Goal: Task Accomplishment & Management: Complete application form

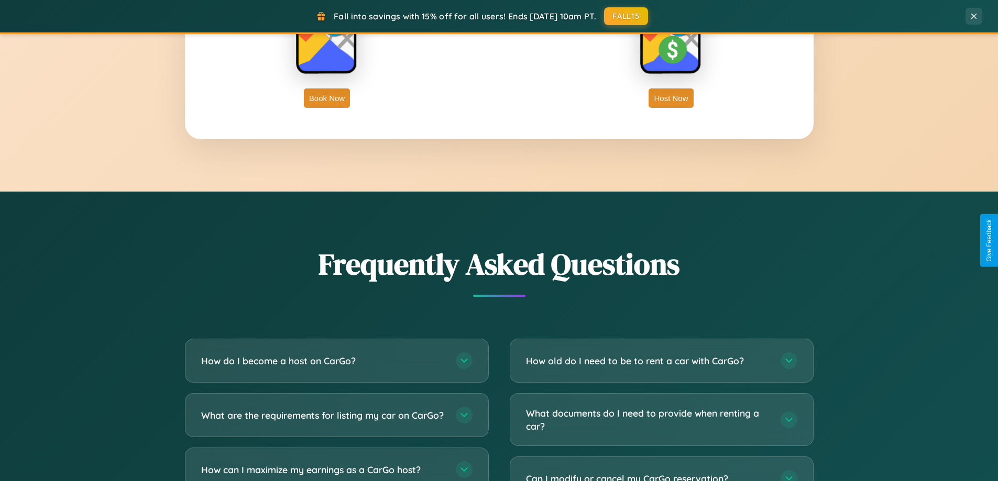
scroll to position [2015, 0]
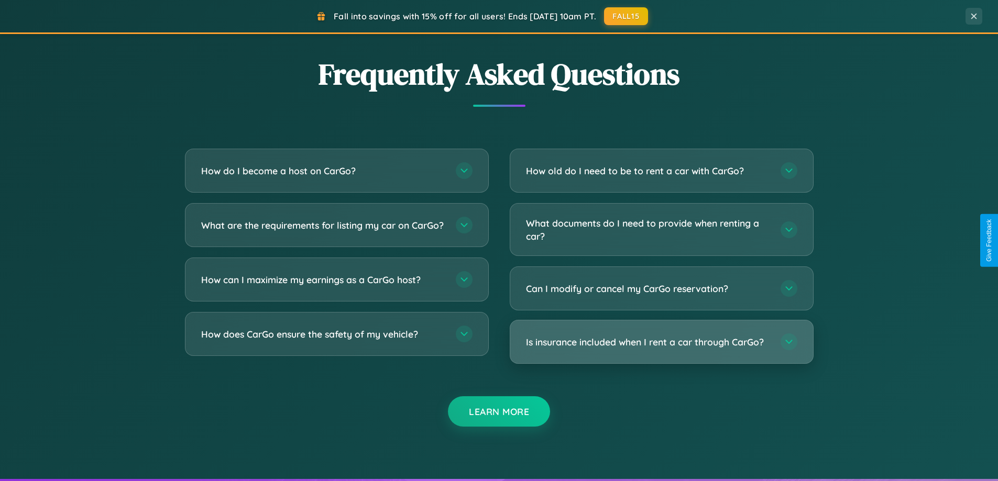
click at [661, 342] on h3 "Is insurance included when I rent a car through CarGo?" at bounding box center [648, 342] width 244 height 13
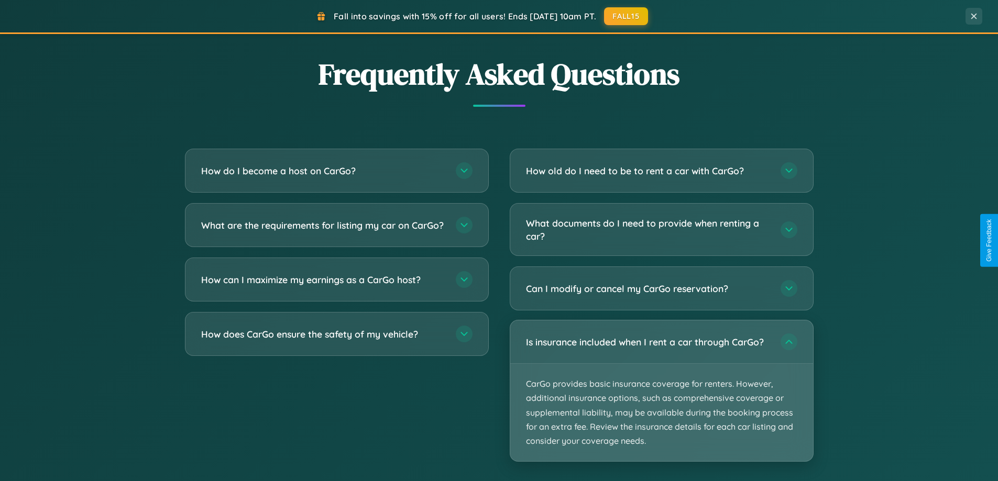
click at [661, 391] on p "CarGo provides basic insurance coverage for renters. However, additional insura…" at bounding box center [661, 412] width 303 height 97
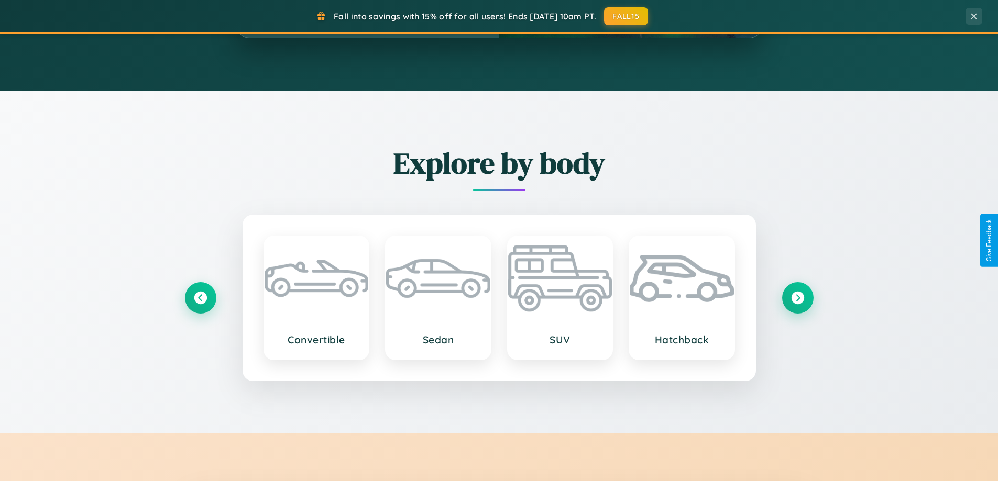
scroll to position [451, 0]
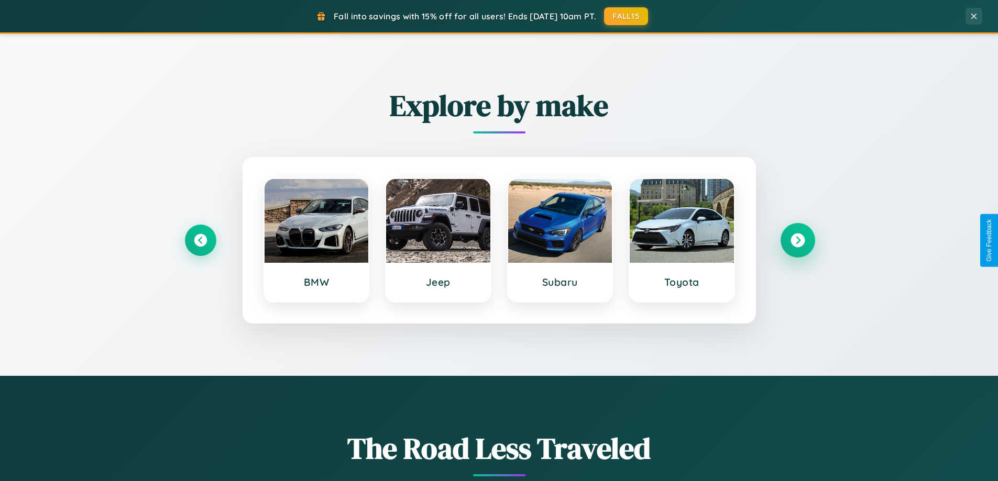
click at [797, 240] on icon at bounding box center [797, 241] width 14 height 14
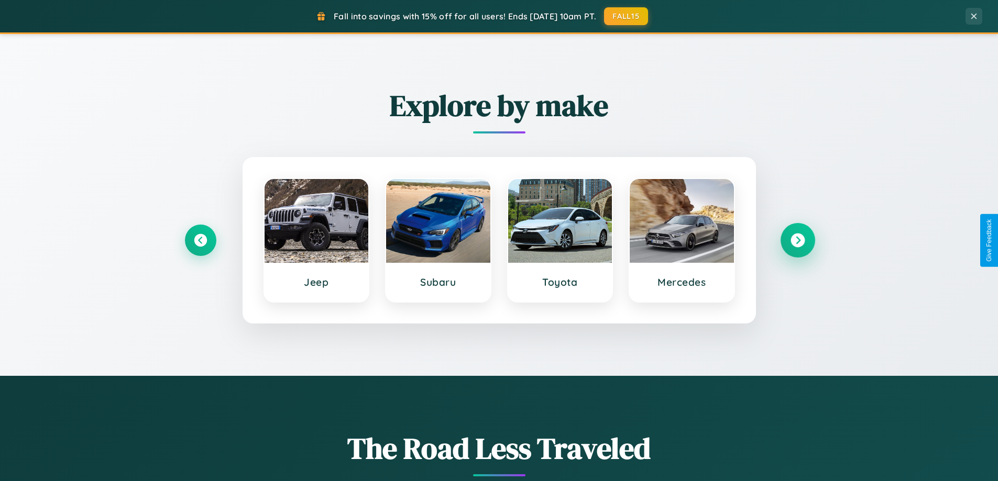
click at [797, 240] on icon at bounding box center [797, 241] width 14 height 14
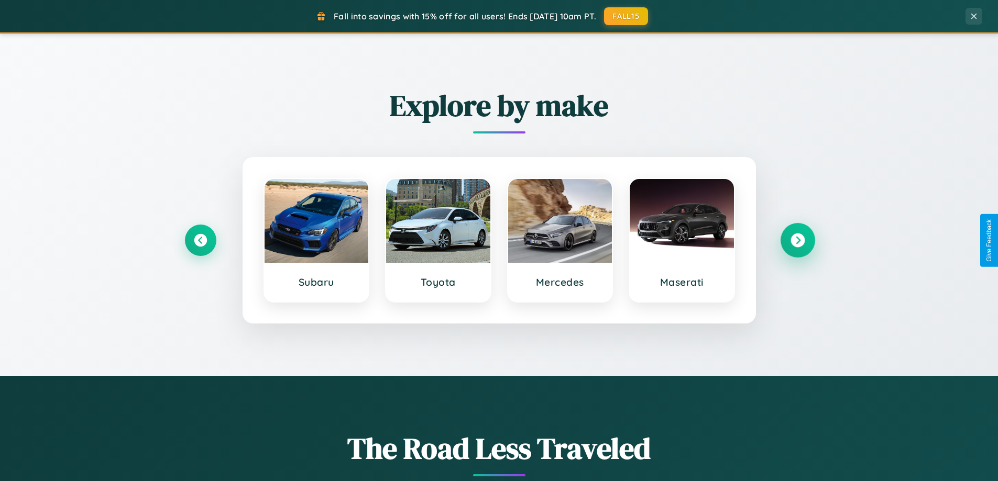
click at [797, 240] on icon at bounding box center [797, 241] width 14 height 14
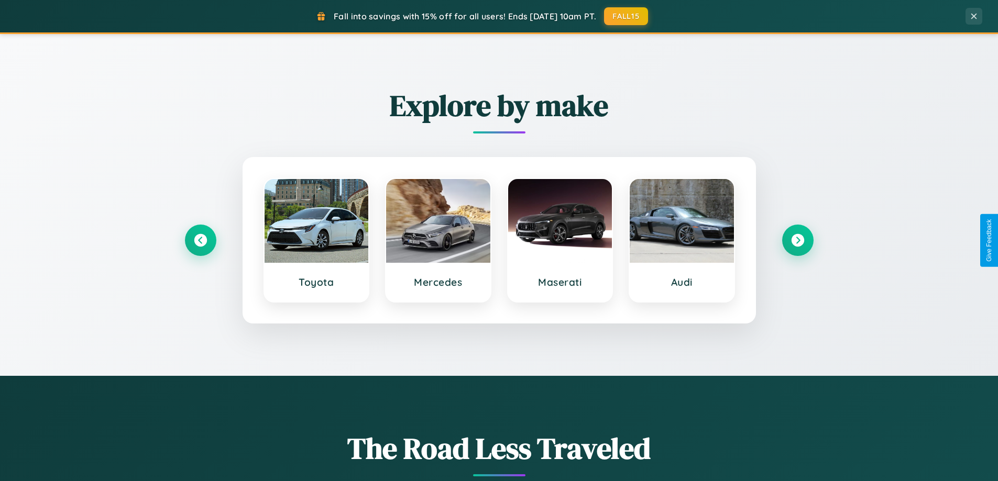
scroll to position [0, 0]
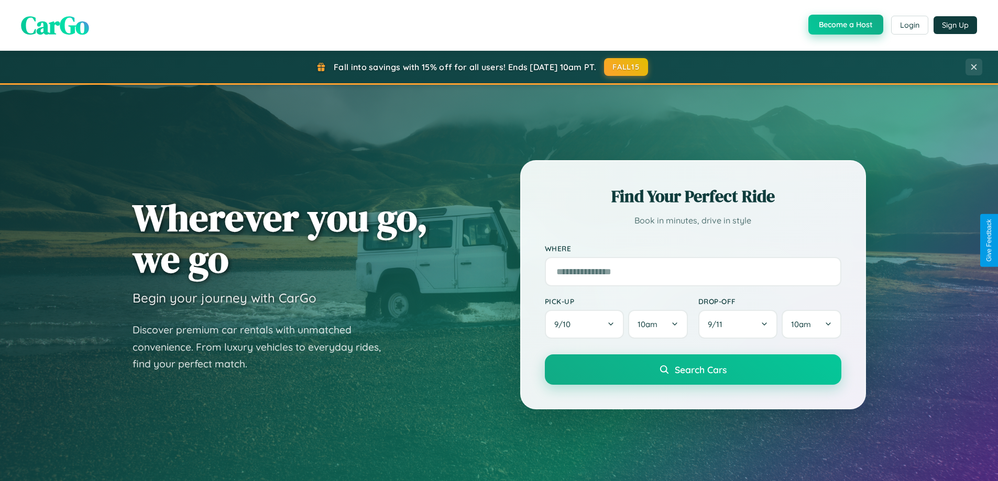
click at [844, 25] on button "Become a Host" at bounding box center [845, 25] width 75 height 20
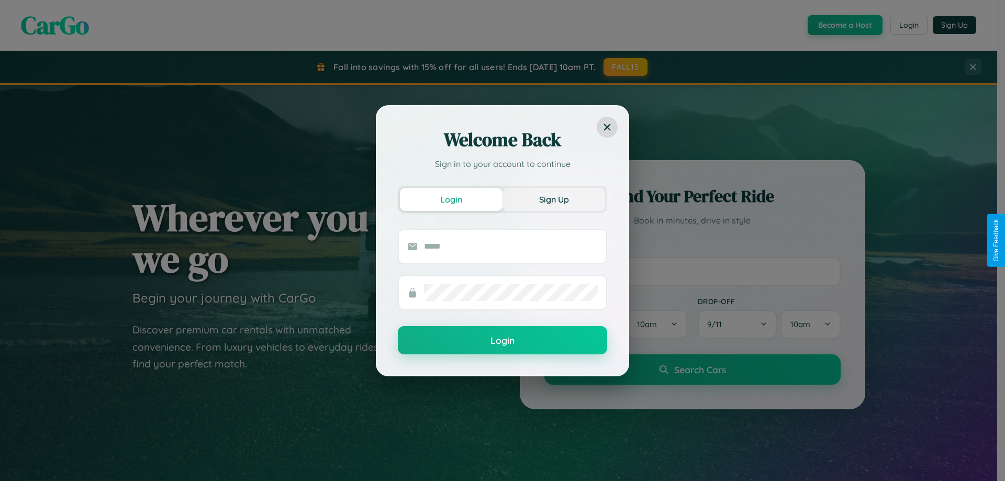
click at [554, 199] on button "Sign Up" at bounding box center [554, 199] width 103 height 23
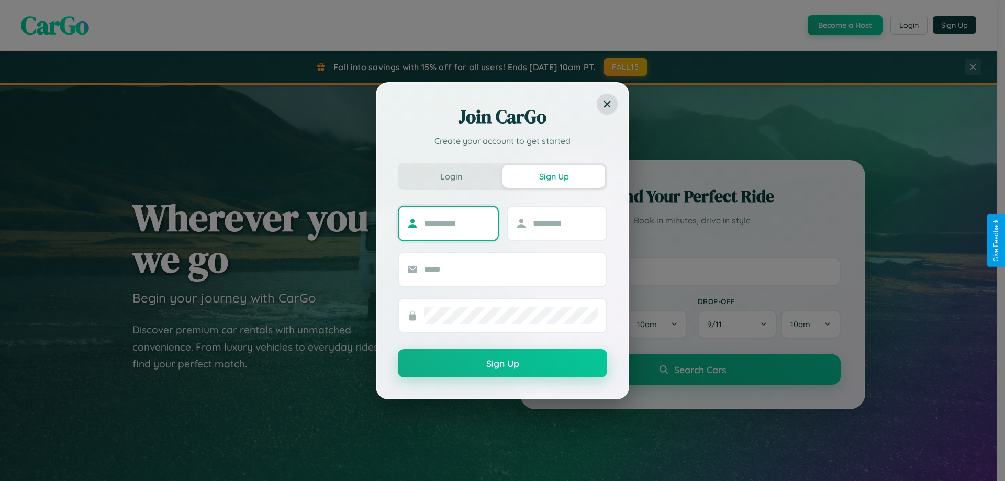
click at [457, 223] on input "text" at bounding box center [456, 223] width 65 height 17
type input "*******"
click at [565, 223] on input "text" at bounding box center [565, 223] width 65 height 17
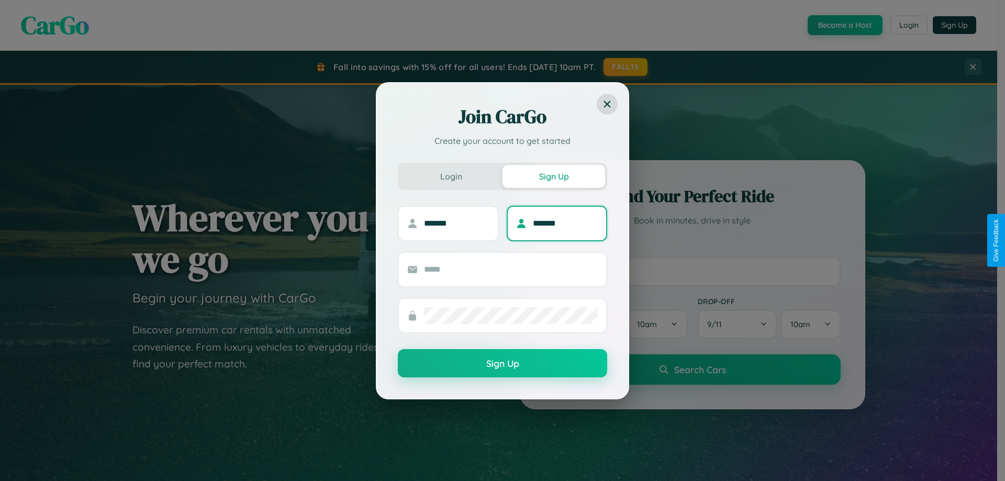
type input "*******"
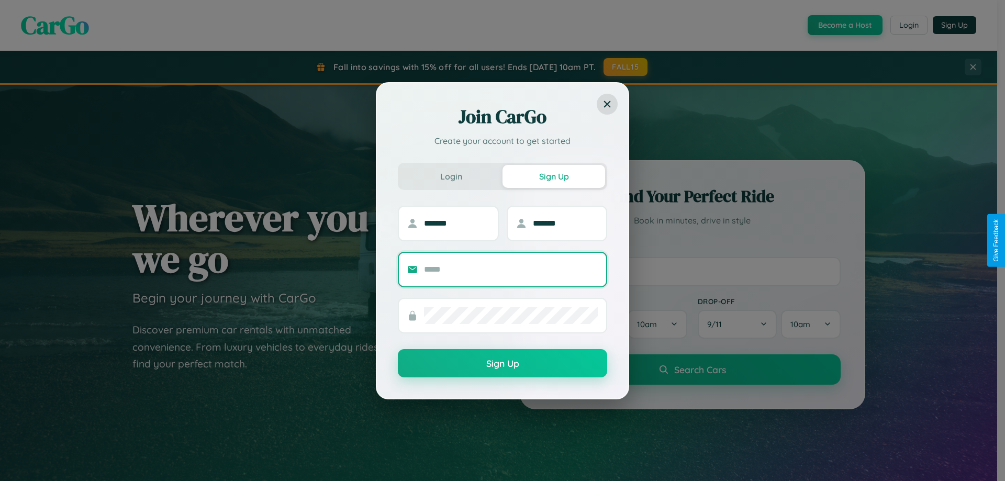
click at [511, 269] on input "text" at bounding box center [511, 269] width 174 height 17
type input "**********"
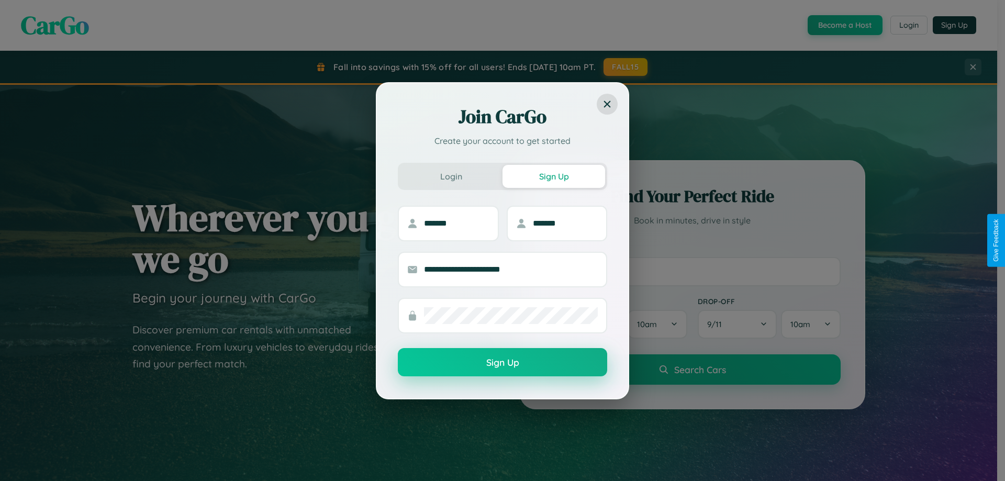
click at [503, 363] on button "Sign Up" at bounding box center [502, 362] width 209 height 28
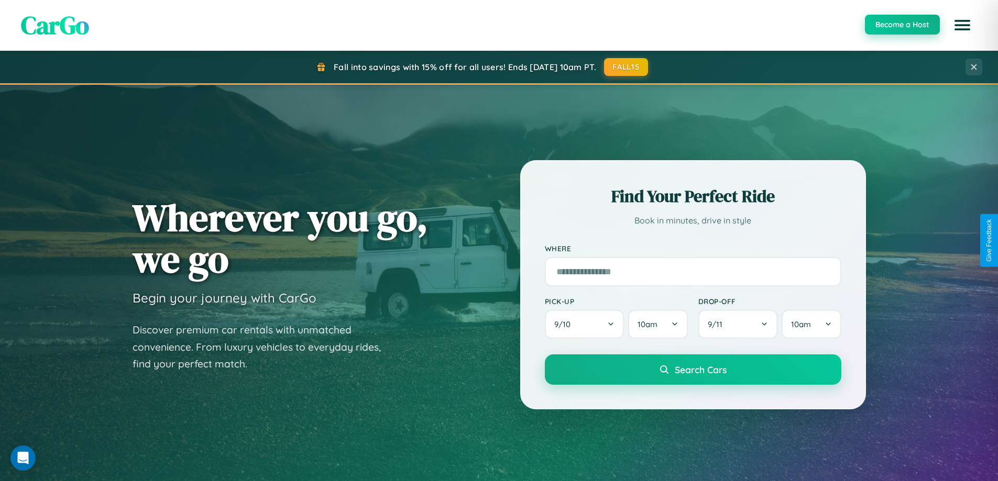
click at [901, 25] on button "Become a Host" at bounding box center [902, 25] width 75 height 20
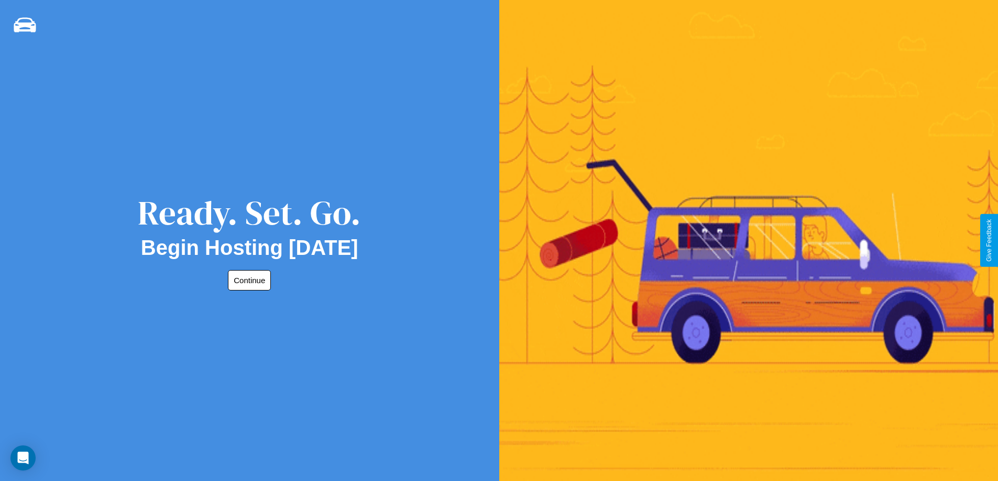
click at [247, 280] on button "Continue" at bounding box center [249, 280] width 43 height 20
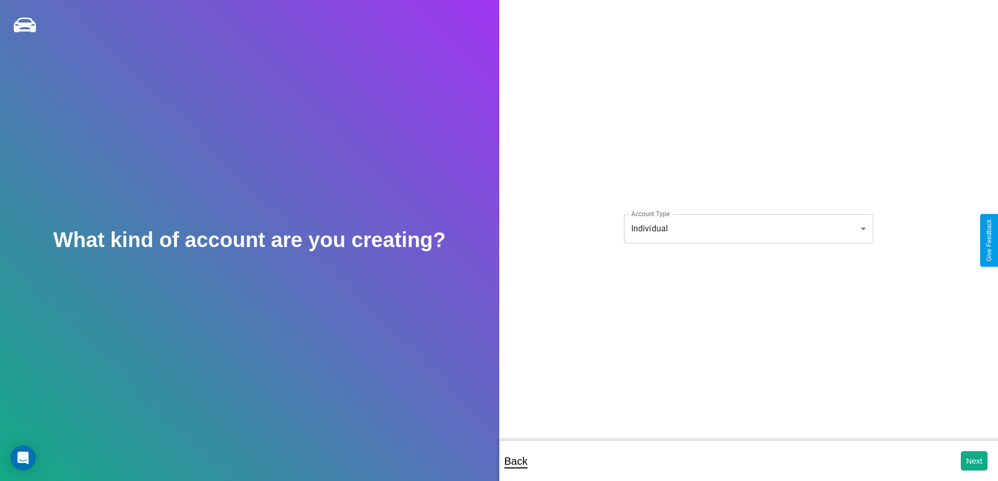
click at [748, 228] on body "**********" at bounding box center [499, 247] width 998 height 495
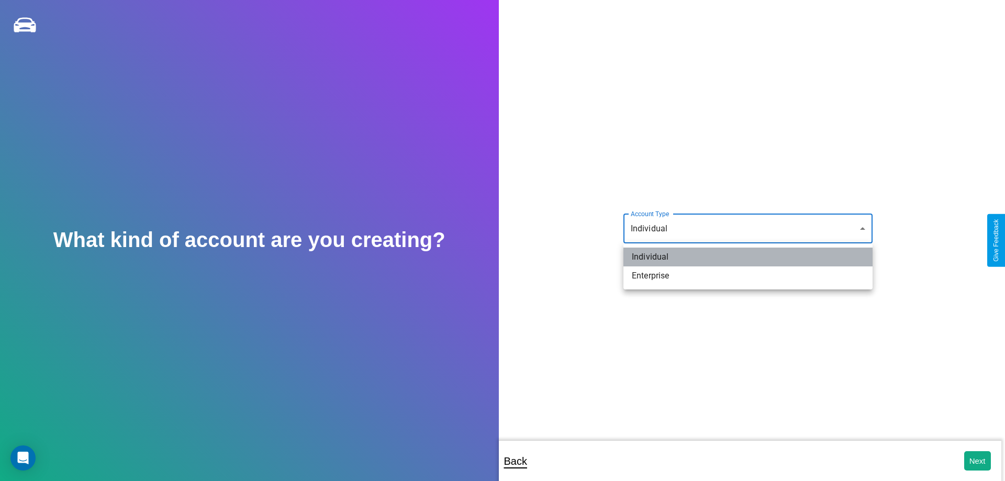
click at [748, 257] on li "Individual" at bounding box center [748, 257] width 249 height 19
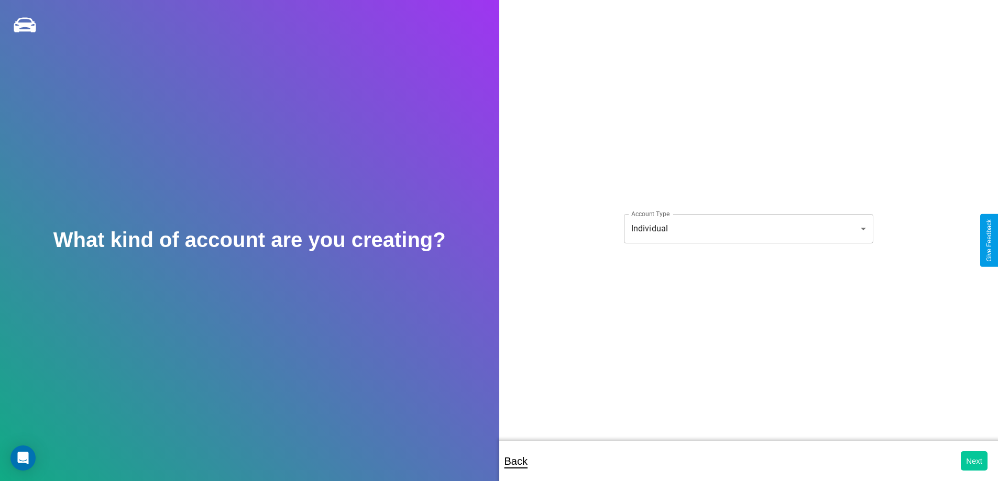
click at [974, 461] on button "Next" at bounding box center [973, 460] width 27 height 19
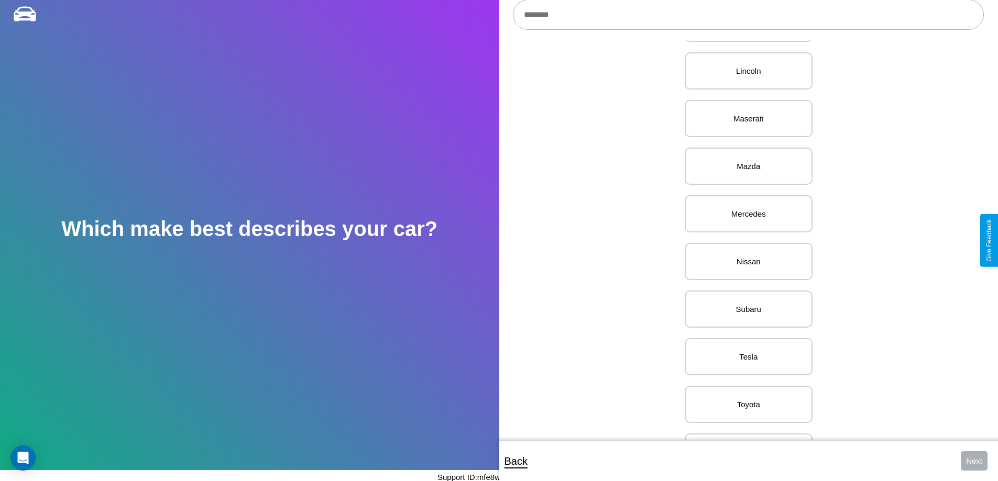
scroll to position [1216, 0]
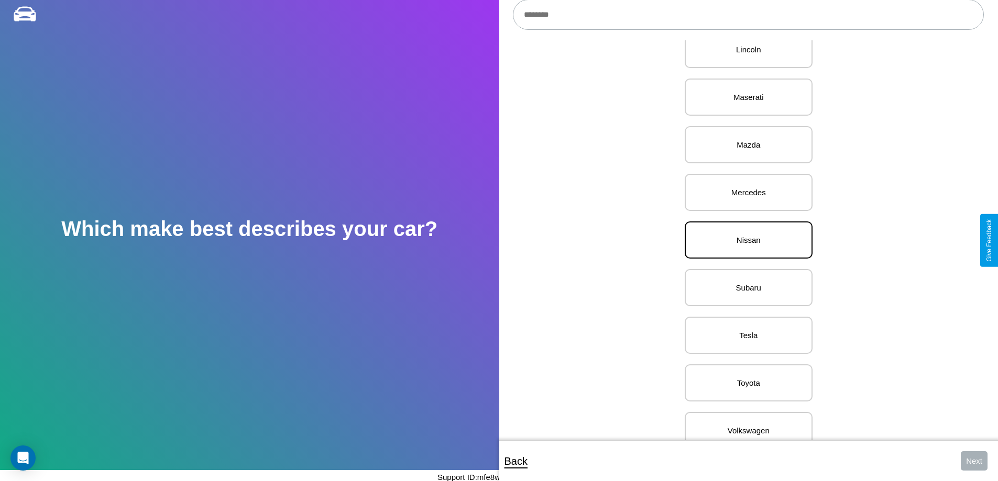
click at [744, 240] on p "Nissan" at bounding box center [748, 240] width 105 height 14
click at [974, 461] on button "Next" at bounding box center [973, 460] width 27 height 19
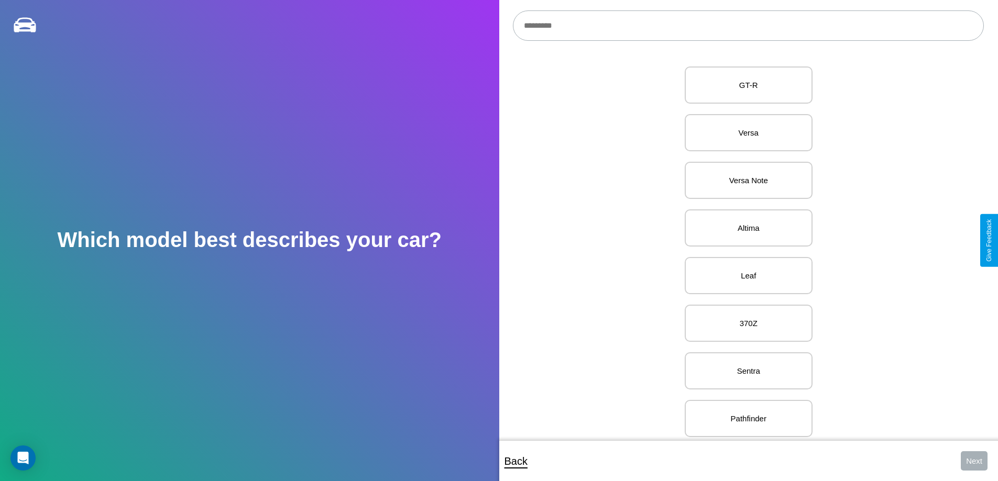
click at [748, 26] on input "text" at bounding box center [748, 25] width 471 height 30
type input "*********"
